Goal: Entertainment & Leisure: Consume media (video, audio)

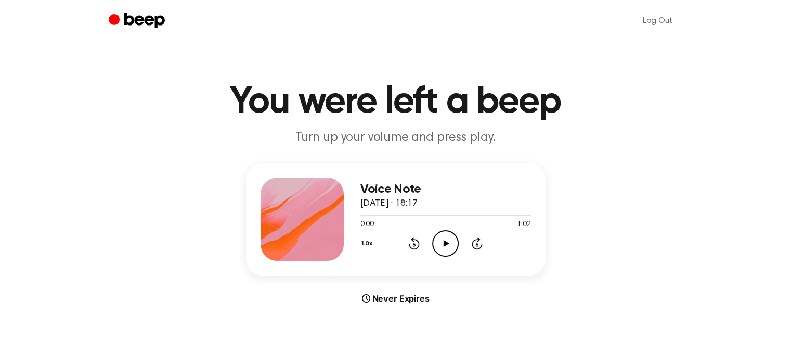
click at [444, 242] on icon at bounding box center [447, 243] width 6 height 7
click at [442, 243] on icon "Pause Audio" at bounding box center [445, 243] width 27 height 27
click at [442, 243] on icon "Play Audio" at bounding box center [445, 243] width 27 height 27
click at [383, 216] on div at bounding box center [446, 215] width 171 height 8
click at [440, 237] on icon "Pause Audio" at bounding box center [445, 243] width 27 height 27
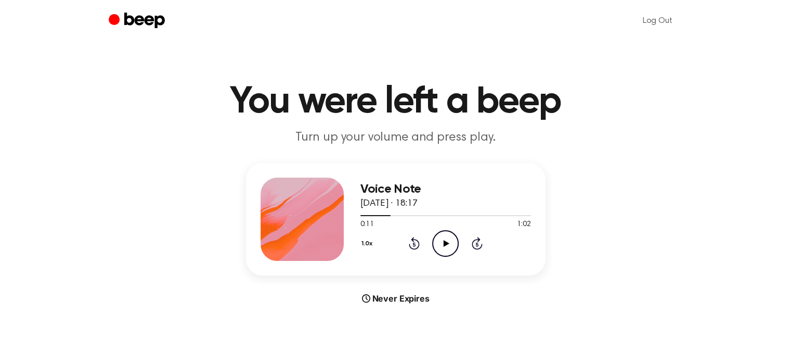
click at [443, 249] on icon "Play Audio" at bounding box center [445, 243] width 27 height 27
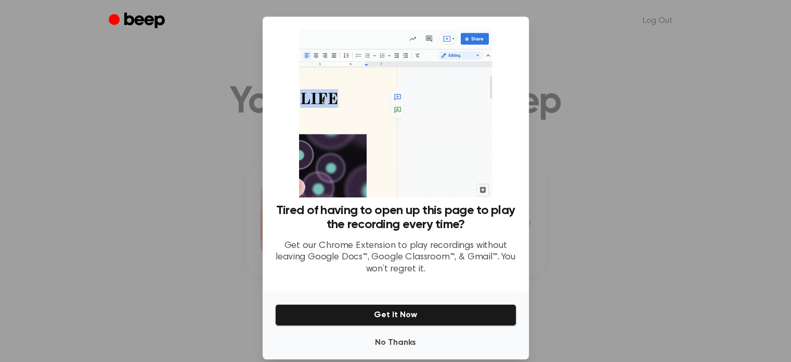
click at [539, 271] on div at bounding box center [395, 181] width 791 height 362
click at [575, 245] on div at bounding box center [395, 181] width 791 height 362
click at [396, 348] on button "No Thanks" at bounding box center [395, 342] width 241 height 21
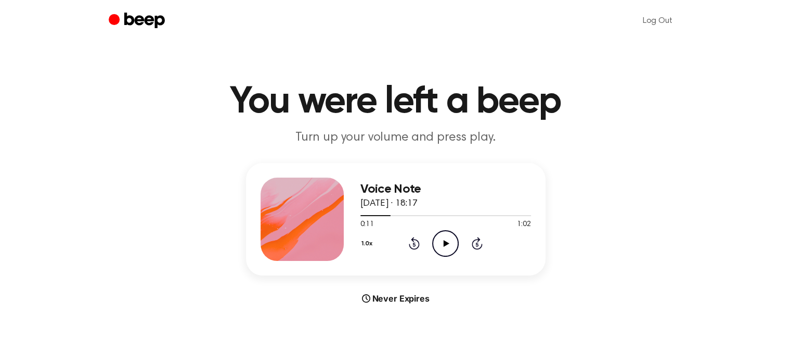
click at [440, 241] on icon "Play Audio" at bounding box center [445, 243] width 27 height 27
click at [362, 214] on div at bounding box center [446, 215] width 171 height 8
click at [445, 243] on icon "Pause Audio" at bounding box center [445, 243] width 27 height 27
click at [445, 243] on icon at bounding box center [447, 243] width 6 height 7
click at [431, 212] on div at bounding box center [446, 215] width 171 height 8
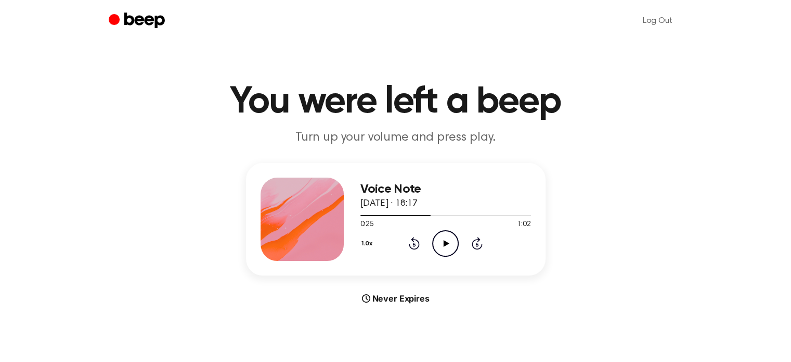
click at [452, 242] on icon "Play Audio" at bounding box center [445, 243] width 27 height 27
click at [441, 240] on icon "Play Audio" at bounding box center [445, 243] width 27 height 27
click at [441, 240] on icon "Pause Audio" at bounding box center [445, 243] width 27 height 27
click at [445, 215] on div at bounding box center [408, 215] width 94 height 1
click at [445, 243] on icon at bounding box center [447, 243] width 6 height 7
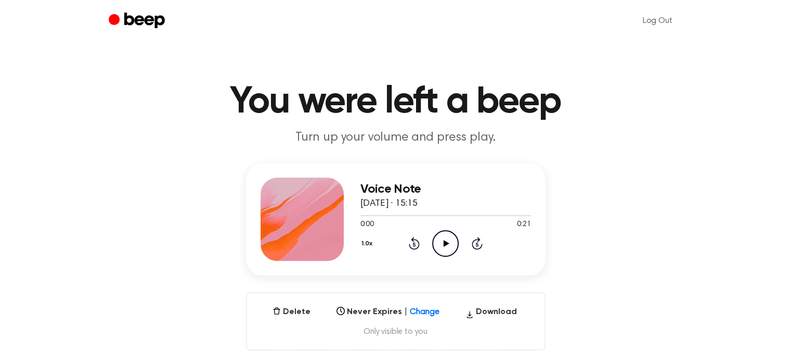
click at [447, 241] on icon "Play Audio" at bounding box center [445, 243] width 27 height 27
drag, startPoint x: 528, startPoint y: 253, endPoint x: 447, endPoint y: 245, distance: 81.6
click at [447, 245] on div "1.0x Rewind 5 seconds Pause Audio Skip 5 seconds" at bounding box center [446, 243] width 171 height 27
click at [447, 245] on icon at bounding box center [445, 243] width 5 height 7
click at [447, 245] on icon "Play Audio" at bounding box center [445, 243] width 27 height 27
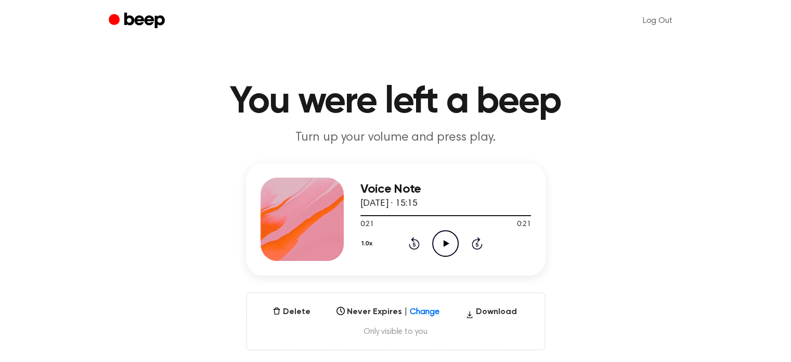
click at [447, 245] on icon "Play Audio" at bounding box center [445, 243] width 27 height 27
click at [441, 246] on icon "Pause Audio" at bounding box center [445, 243] width 27 height 27
